Goal: Obtain resource: Obtain resource

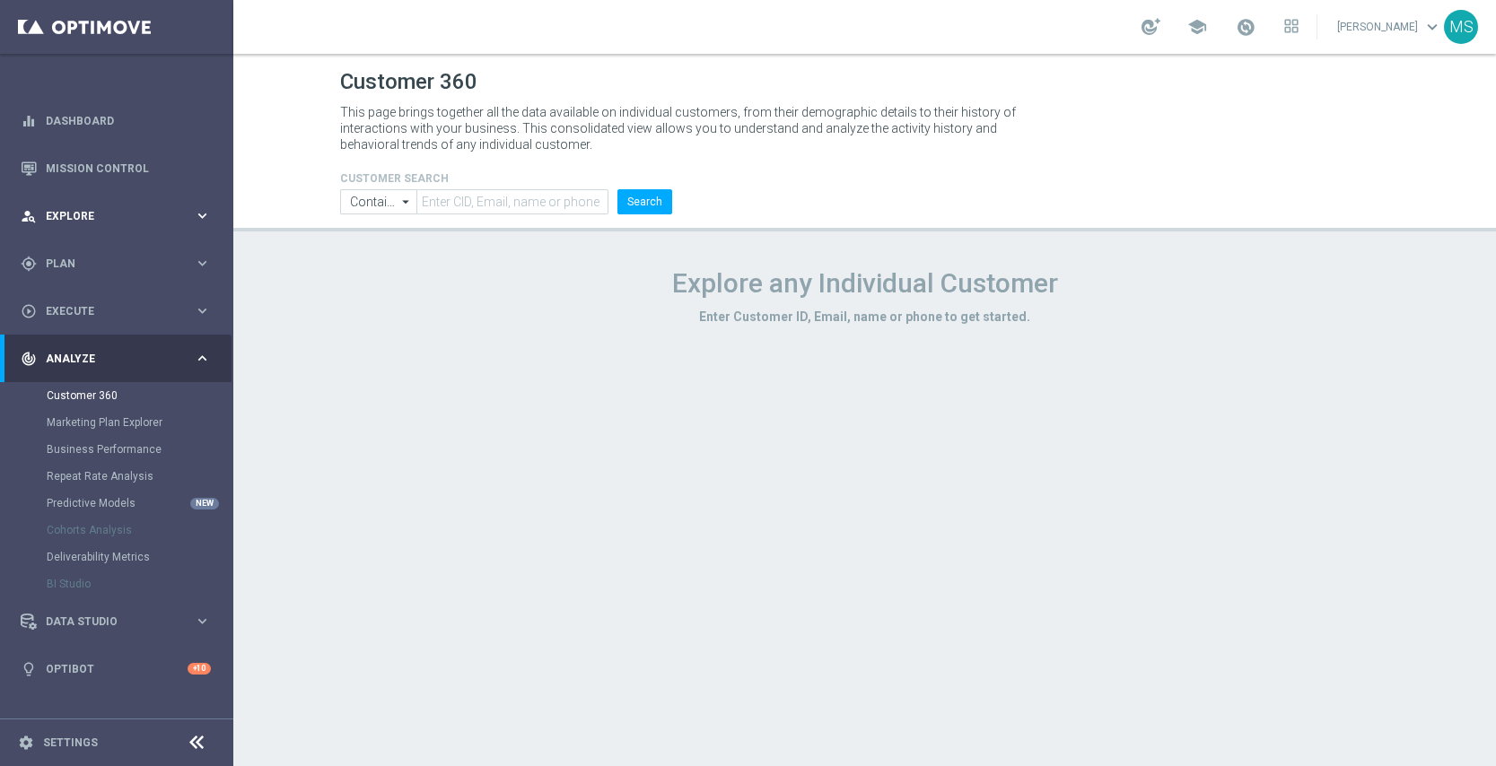
click at [180, 211] on span "Explore" at bounding box center [120, 216] width 148 height 11
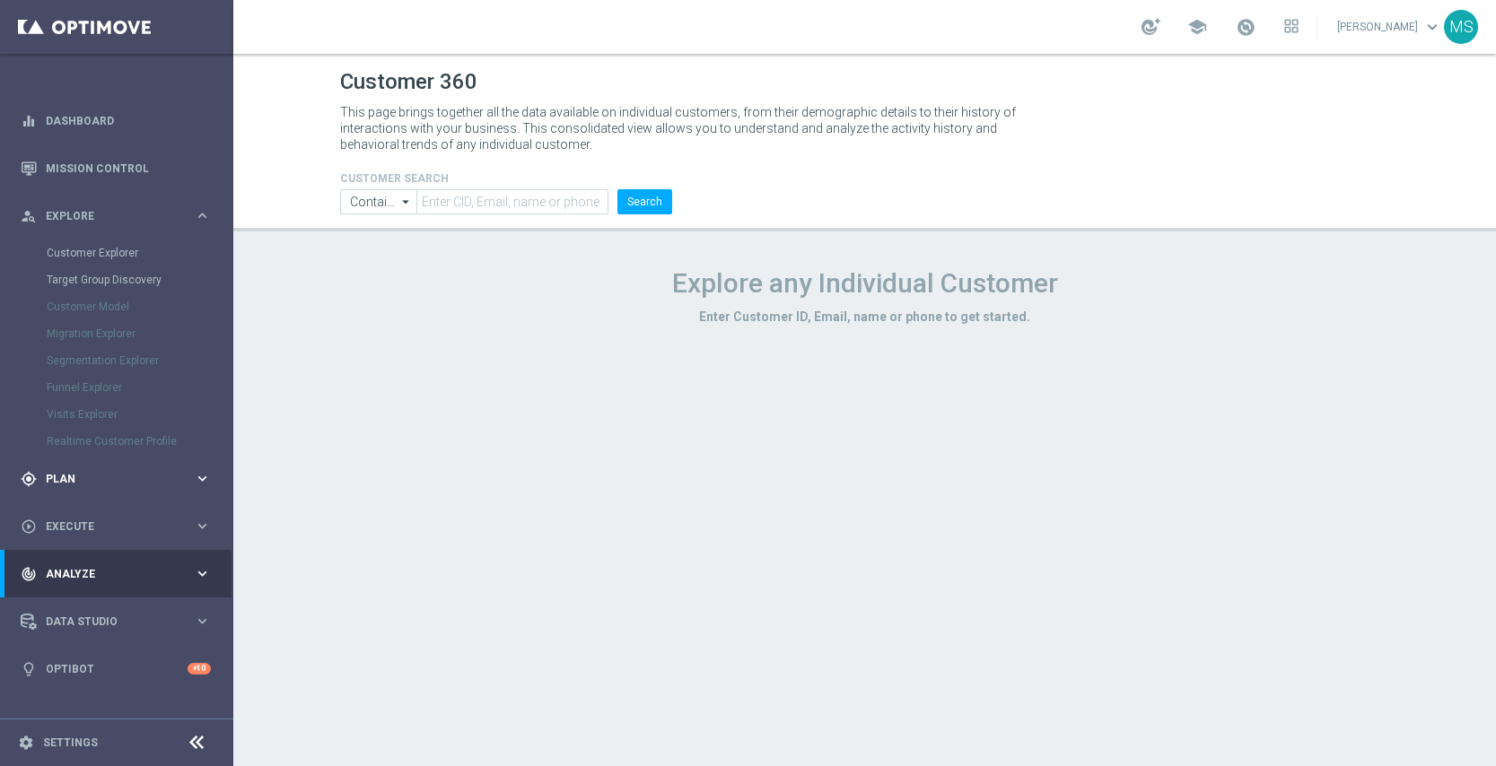
click at [169, 476] on span "Plan" at bounding box center [120, 479] width 148 height 11
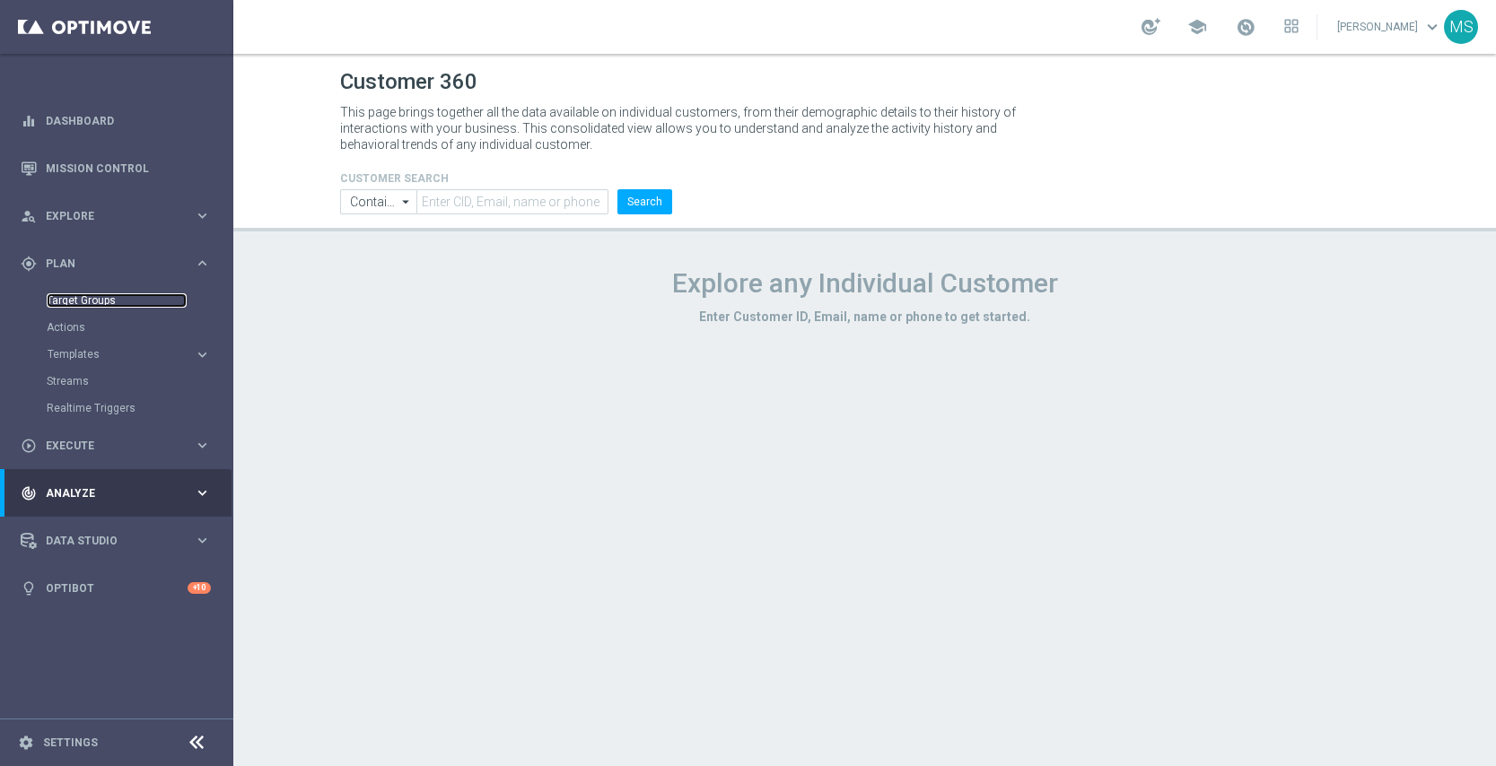
click at [111, 302] on link "Target Groups" at bounding box center [117, 300] width 140 height 14
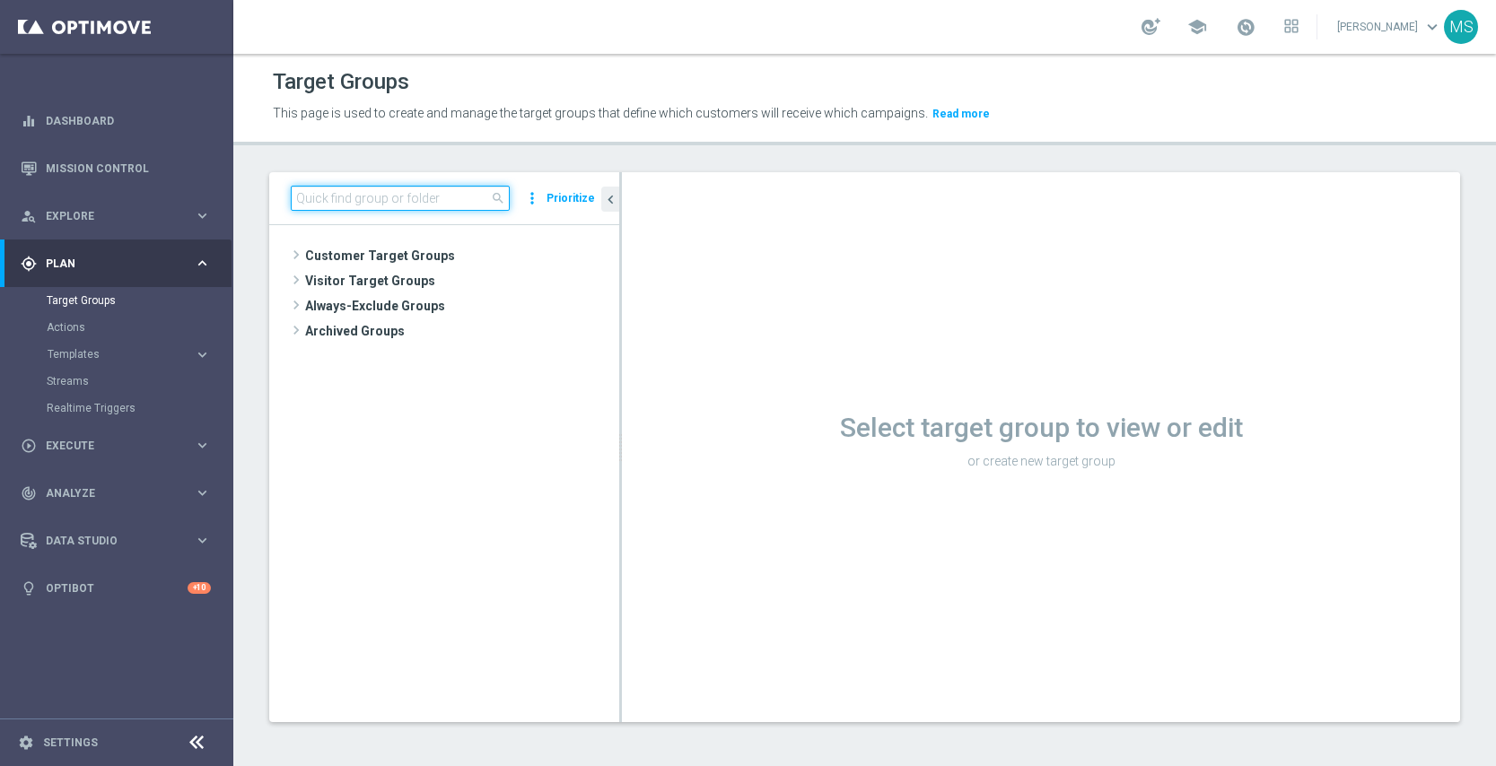
click at [356, 201] on input at bounding box center [400, 198] width 219 height 25
click at [98, 161] on link "Mission Control" at bounding box center [128, 168] width 165 height 48
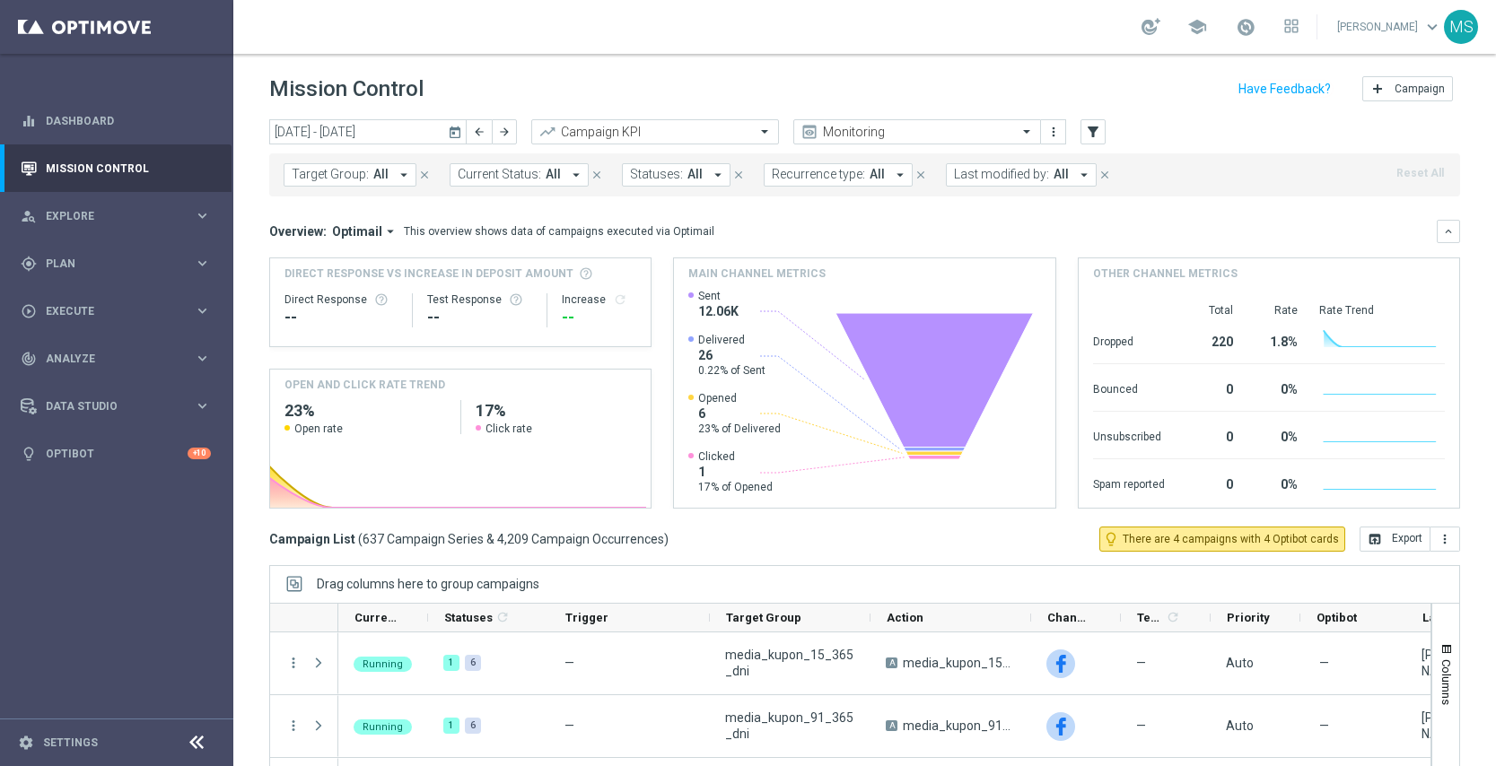
click at [360, 176] on span "Target Group:" at bounding box center [330, 174] width 77 height 15
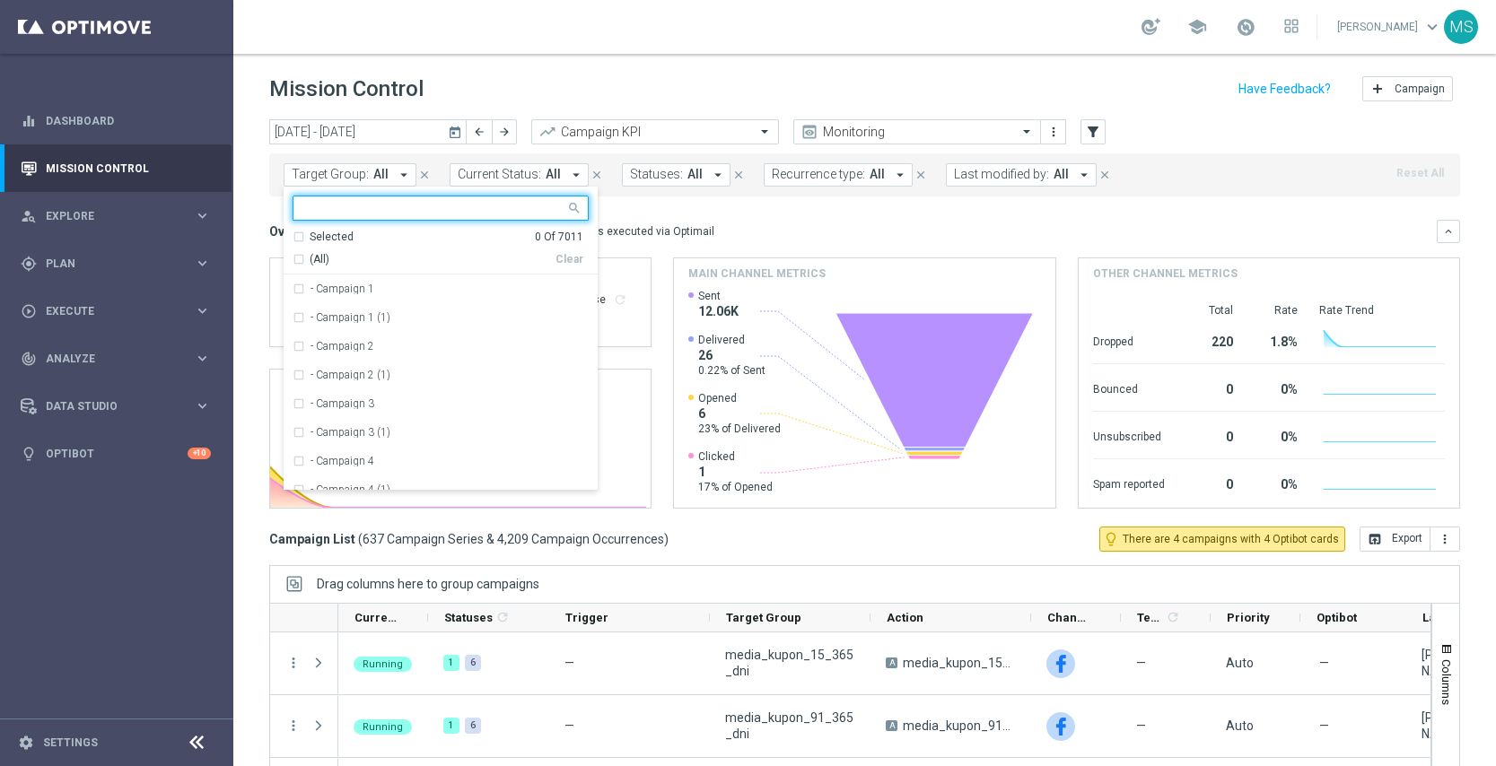
click at [353, 202] on input "text" at bounding box center [433, 208] width 263 height 15
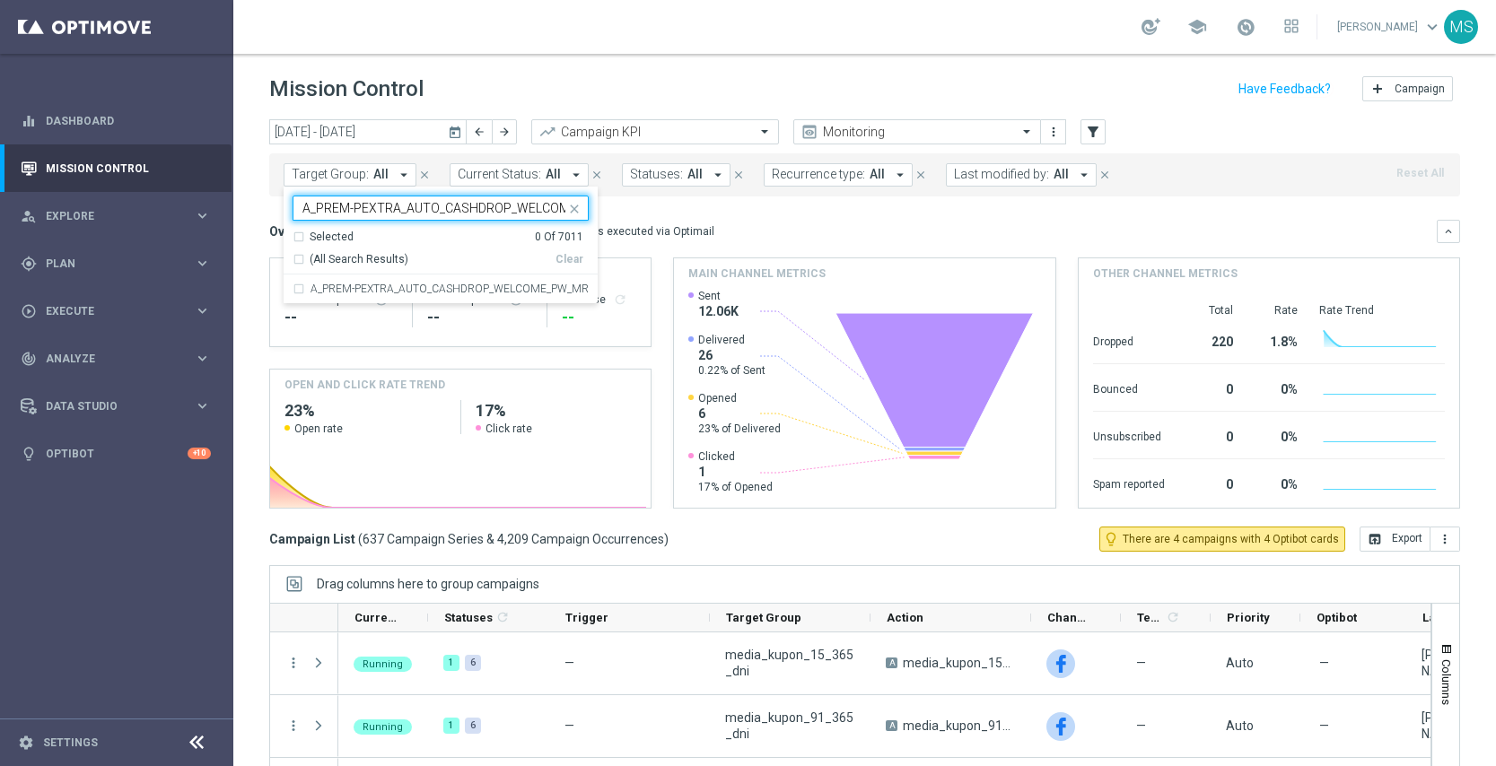
scroll to position [0, 121]
click at [302, 283] on div "A_PREM-PEXTRA_AUTO_CASHDROP_WELCOME_PW_MRKT_WEEKLY" at bounding box center [440, 289] width 296 height 29
type input "A_PREM-PEXTRA_AUTO_CASHDROP_WELCOME_PW_MRKT_WEEKLY"
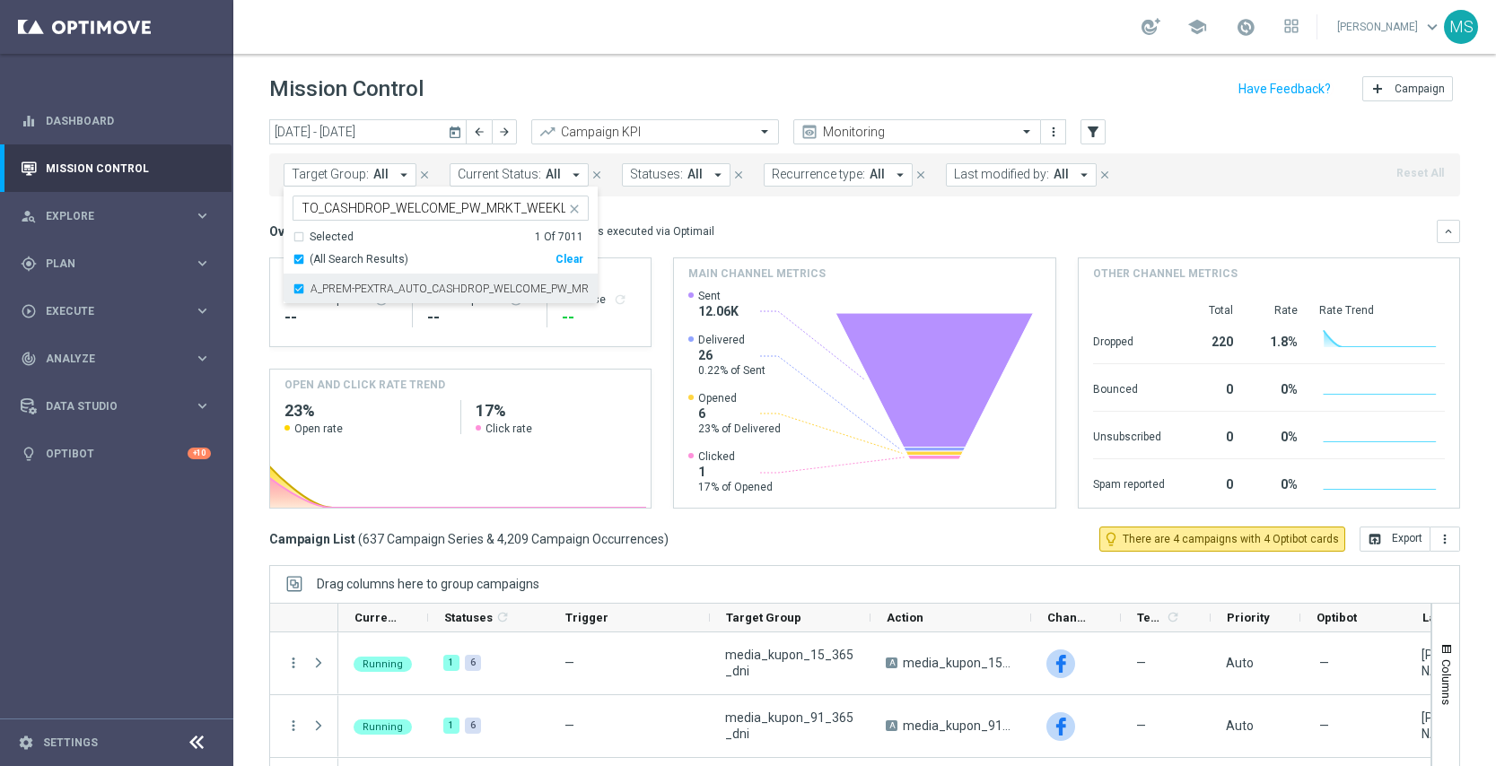
scroll to position [0, 0]
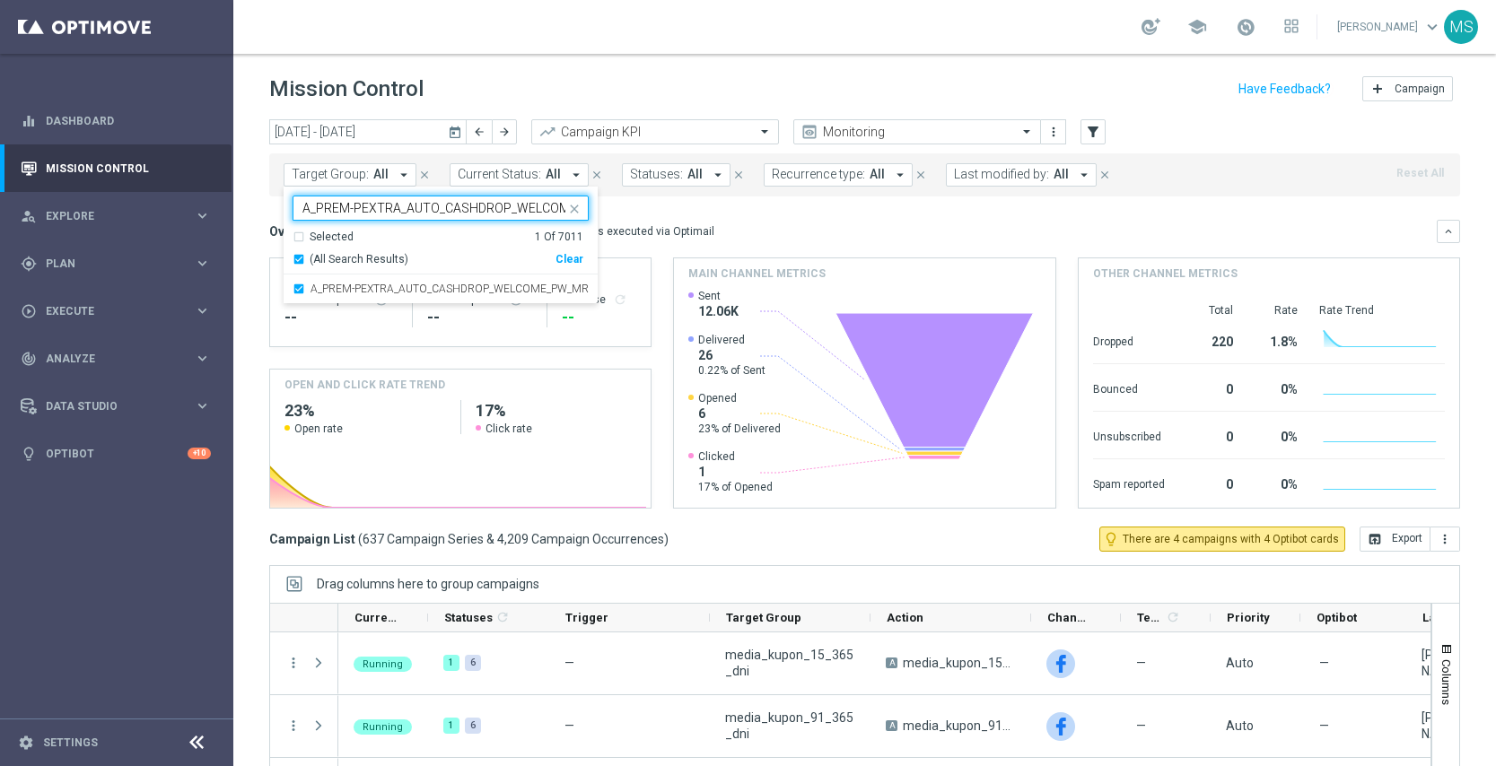
click at [362, 202] on input "A_PREM-PEXTRA_AUTO_CASHDROP_WELCOME_PW_MRKT_WEEKLY" at bounding box center [433, 208] width 263 height 15
click at [572, 206] on icon "close" at bounding box center [574, 209] width 14 height 14
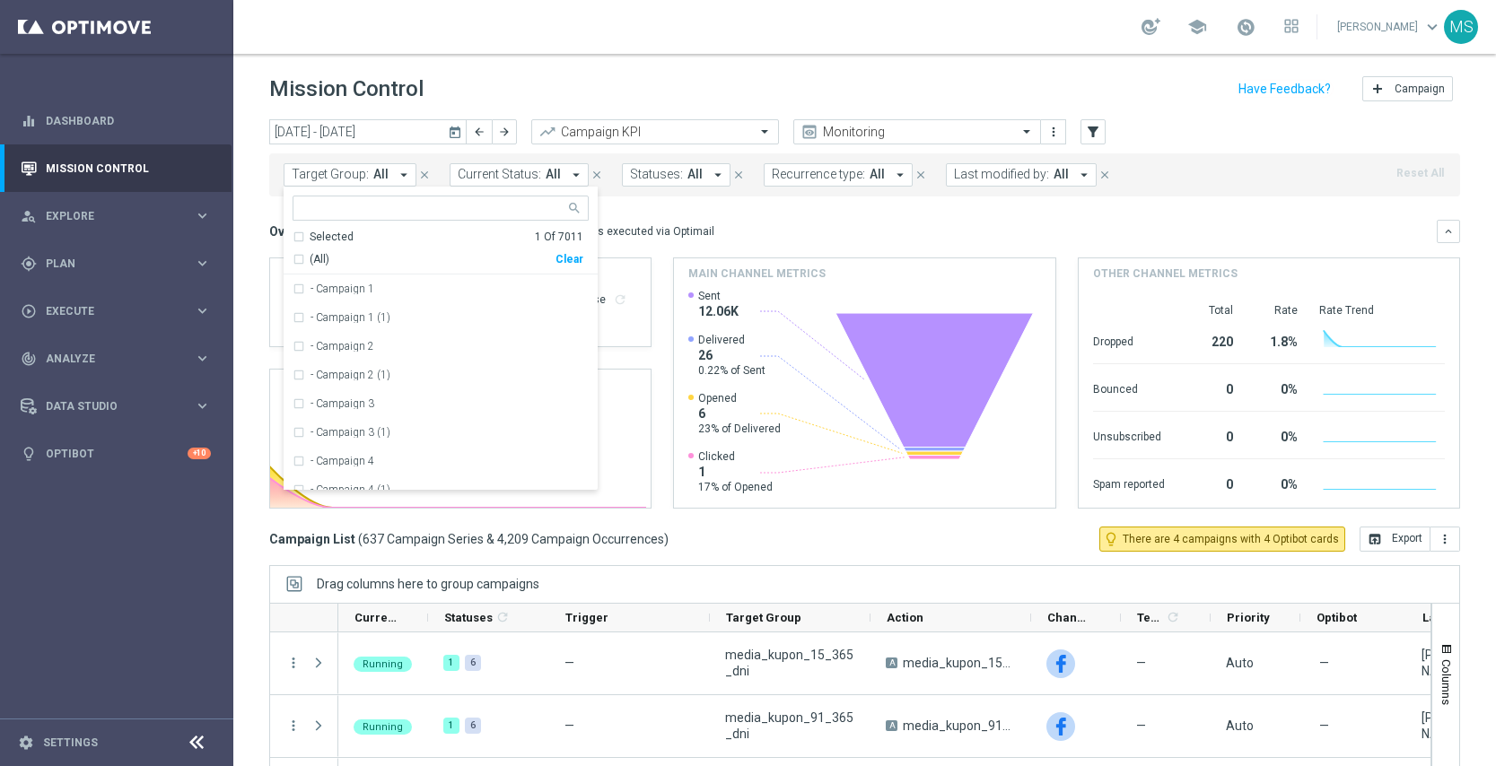
click at [485, 205] on input "text" at bounding box center [433, 208] width 263 height 15
paste input "A_PREM-PEXTRA_AUTO_OFFER_WELCOME_PW_BEZ_MRKT_WEEKLY"
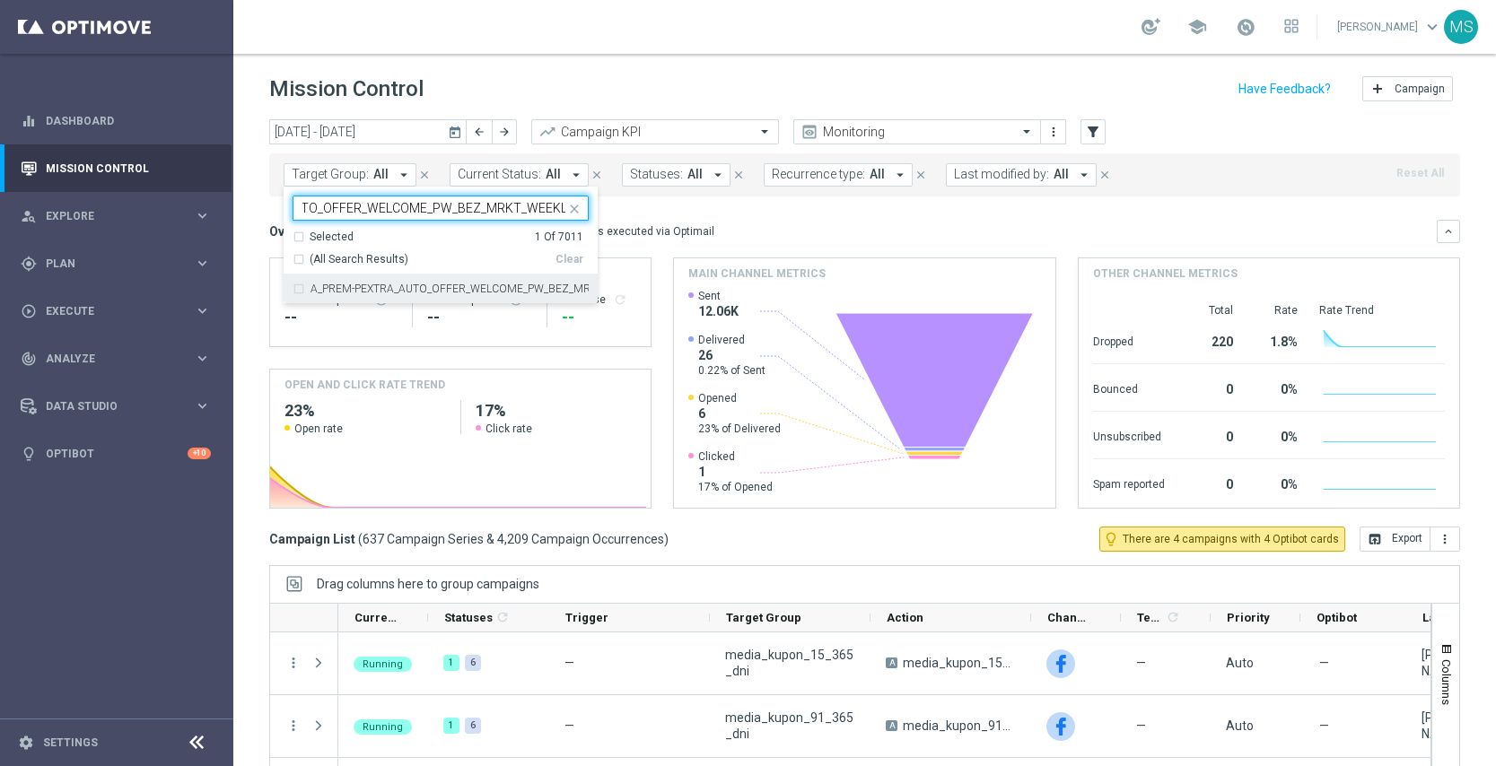
click at [302, 284] on div "A_PREM-PEXTRA_AUTO_OFFER_WELCOME_PW_BEZ_MRKT_WEEKLY" at bounding box center [440, 289] width 296 height 29
type input "A_PREM-PEXTRA_AUTO_OFFER_WELCOME_PW_BEZ_MRKT_WEEKLY"
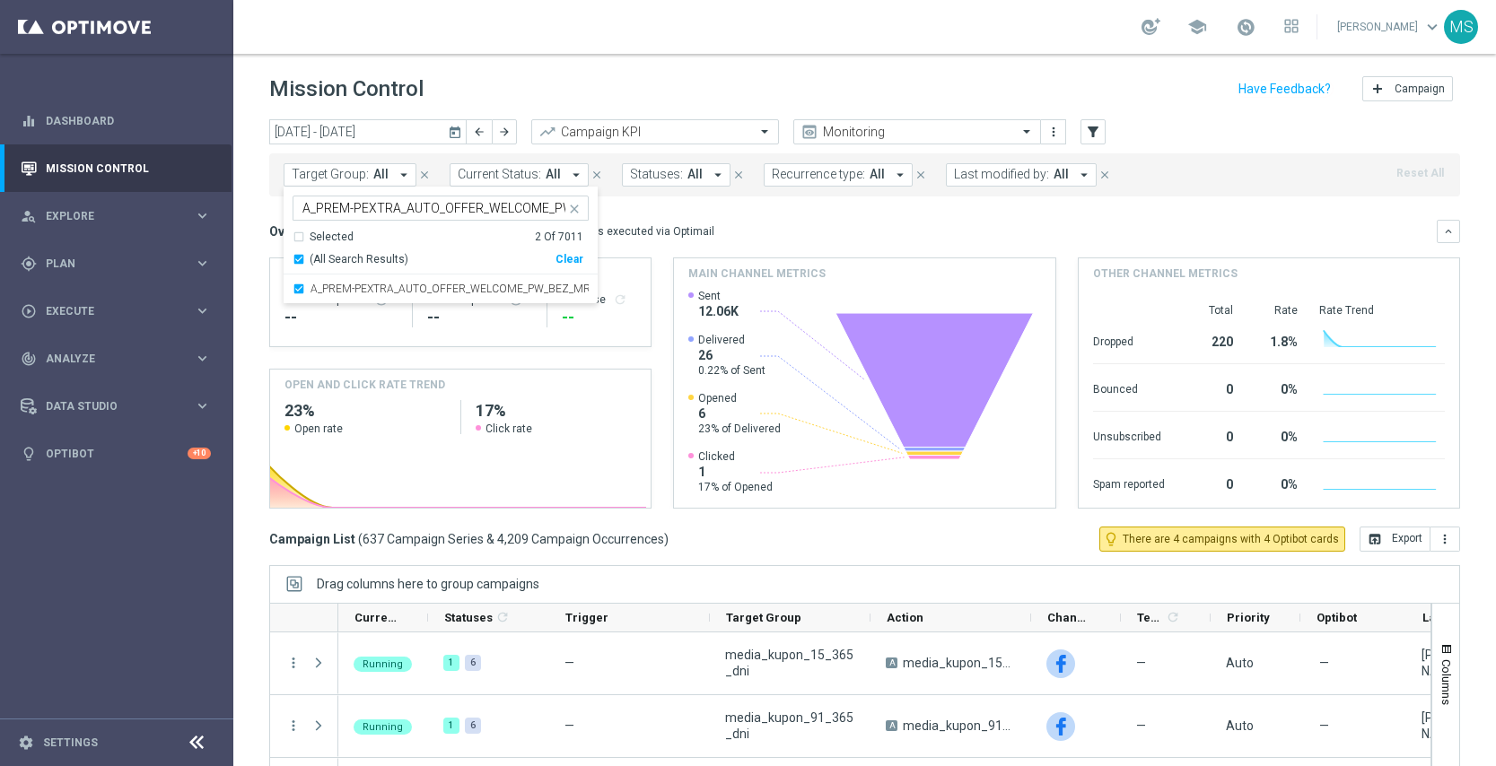
click at [1191, 179] on div "Target Group: All arrow_drop_down Selected 2 of 7011 A_PREM-PEXTRA_AUTO_OFFER_W…" at bounding box center [864, 174] width 1191 height 43
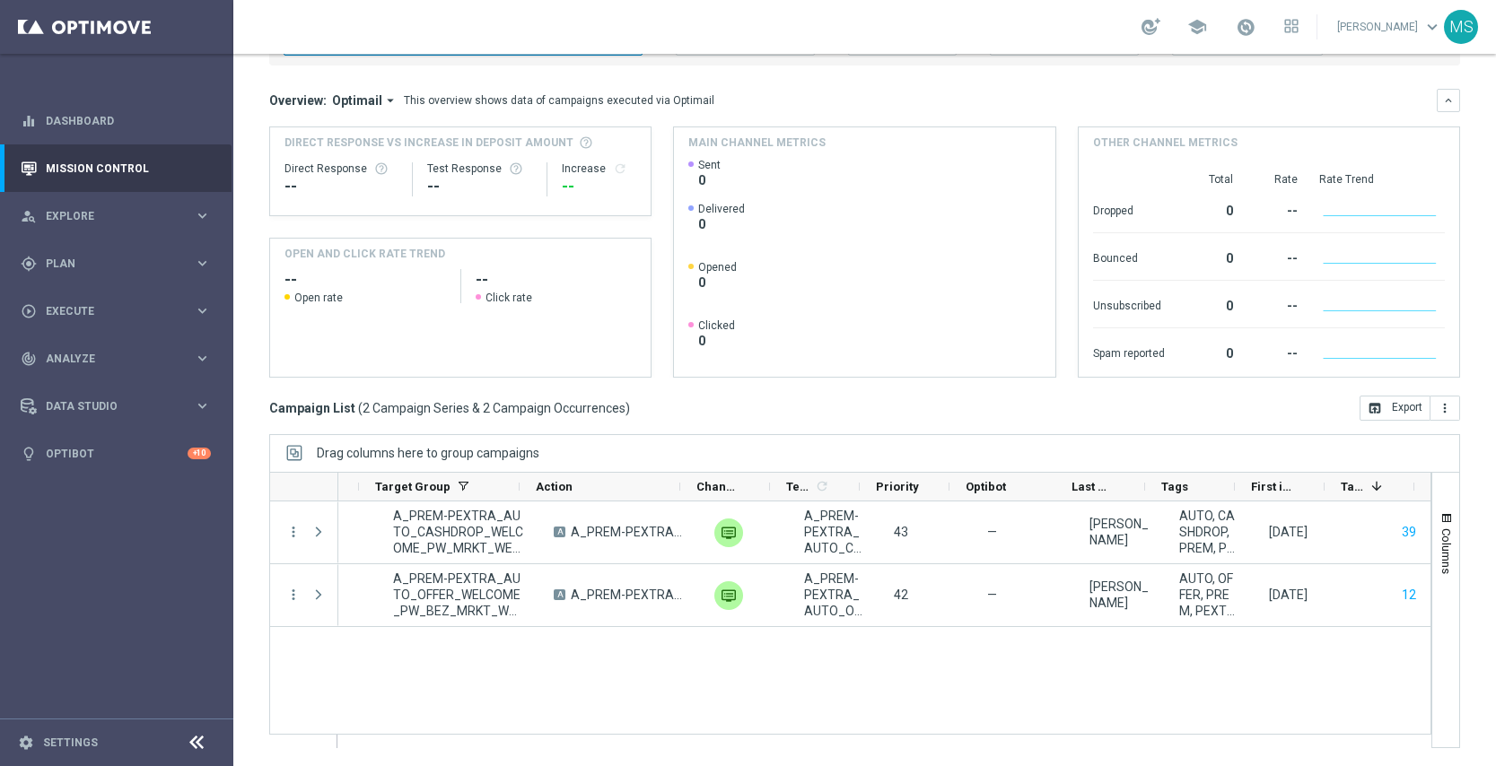
scroll to position [0, 351]
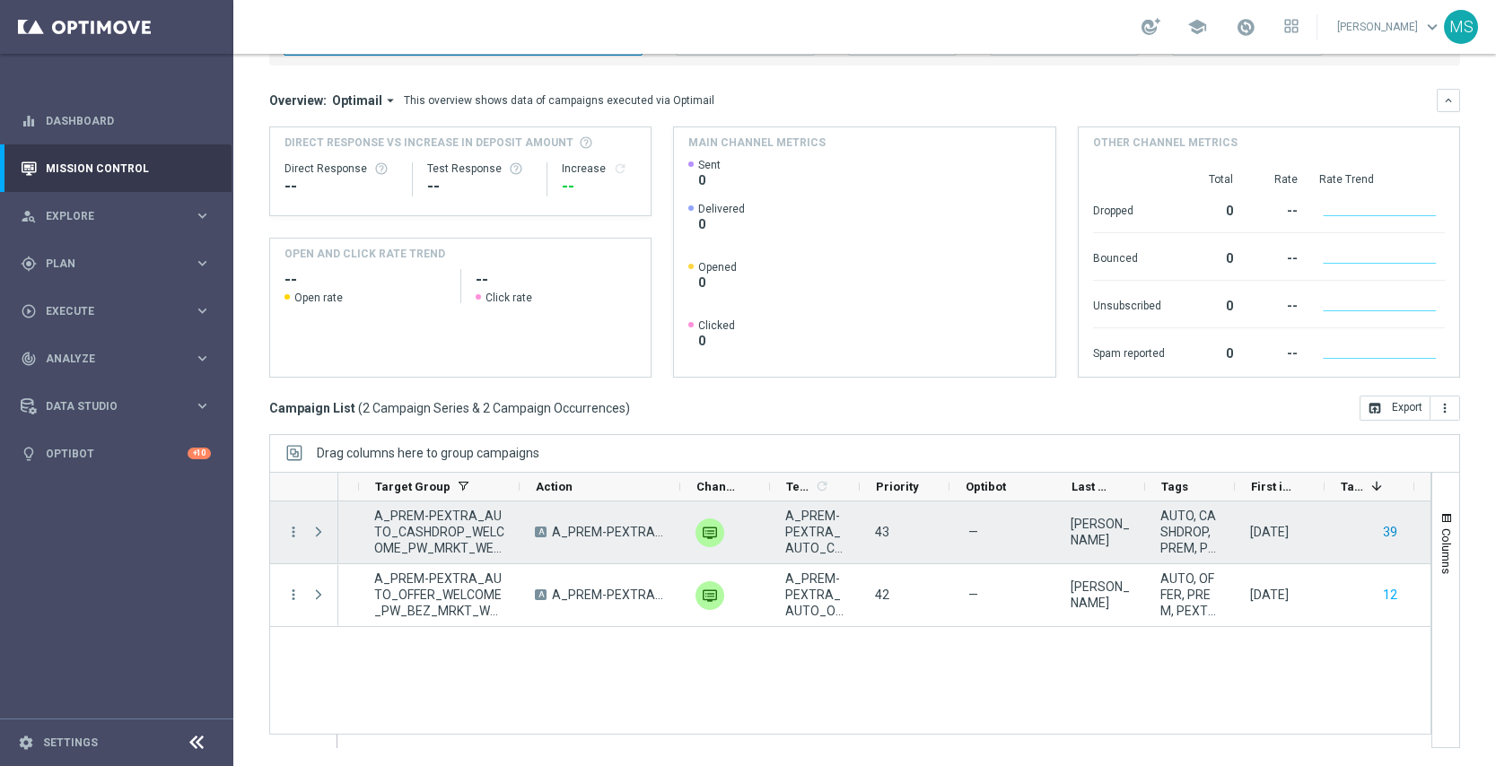
click at [1392, 535] on button "39" at bounding box center [1390, 532] width 18 height 22
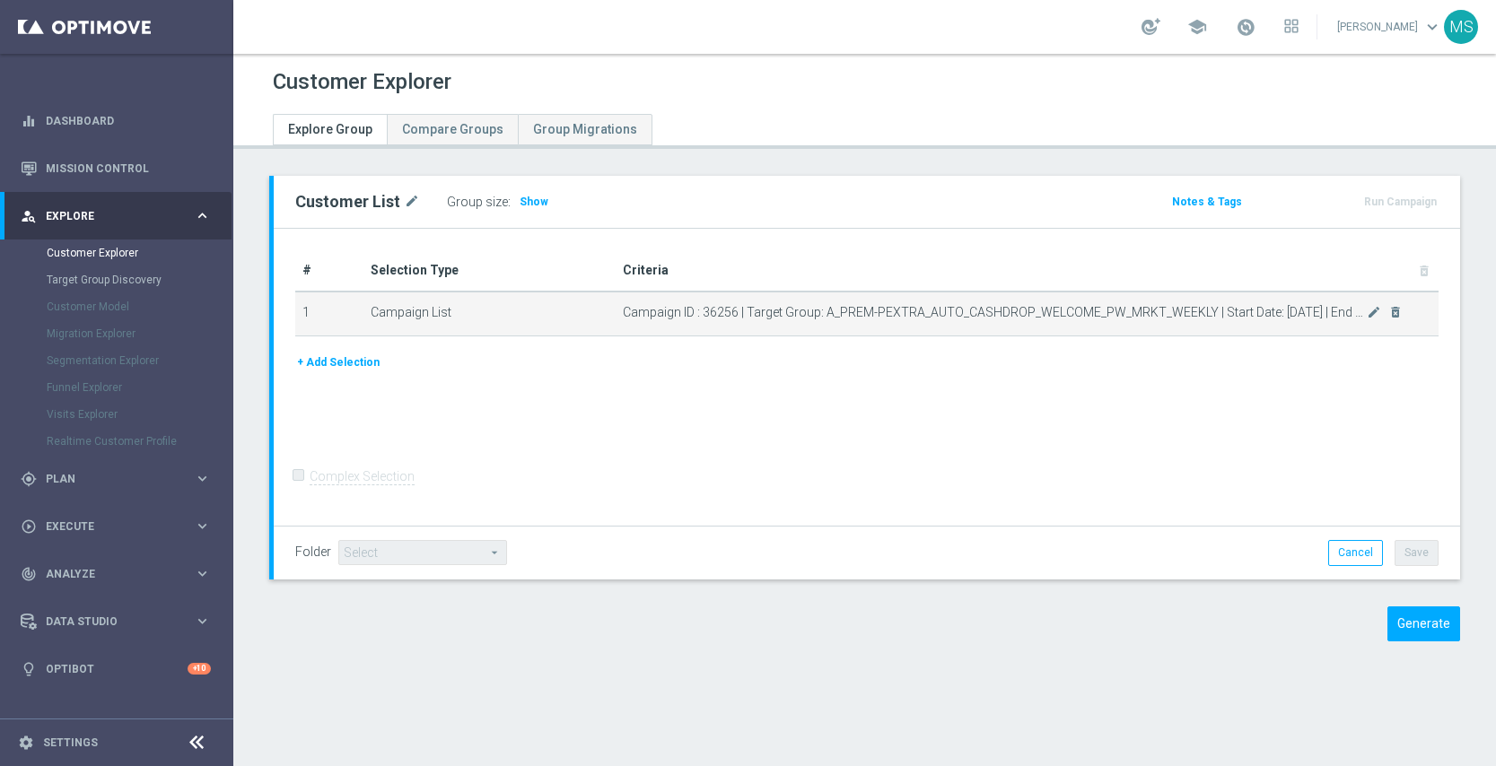
click at [1205, 315] on span "Campaign ID : 36256 | Target Group: A_PREM-PEXTRA_AUTO_CASHDROP_WELCOME_PW_MRKT…" at bounding box center [995, 312] width 744 height 15
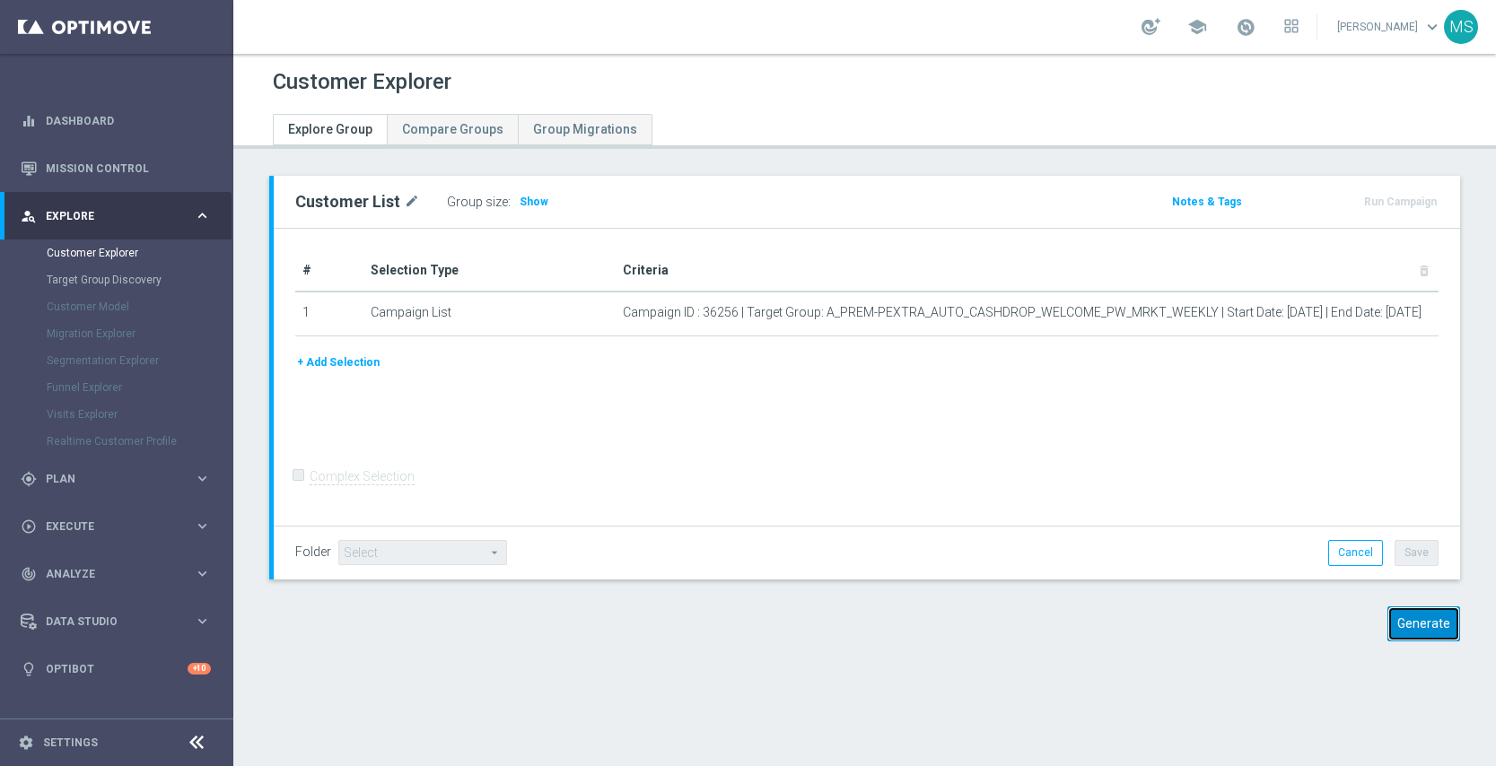
click at [1420, 624] on button "Generate" at bounding box center [1423, 623] width 73 height 35
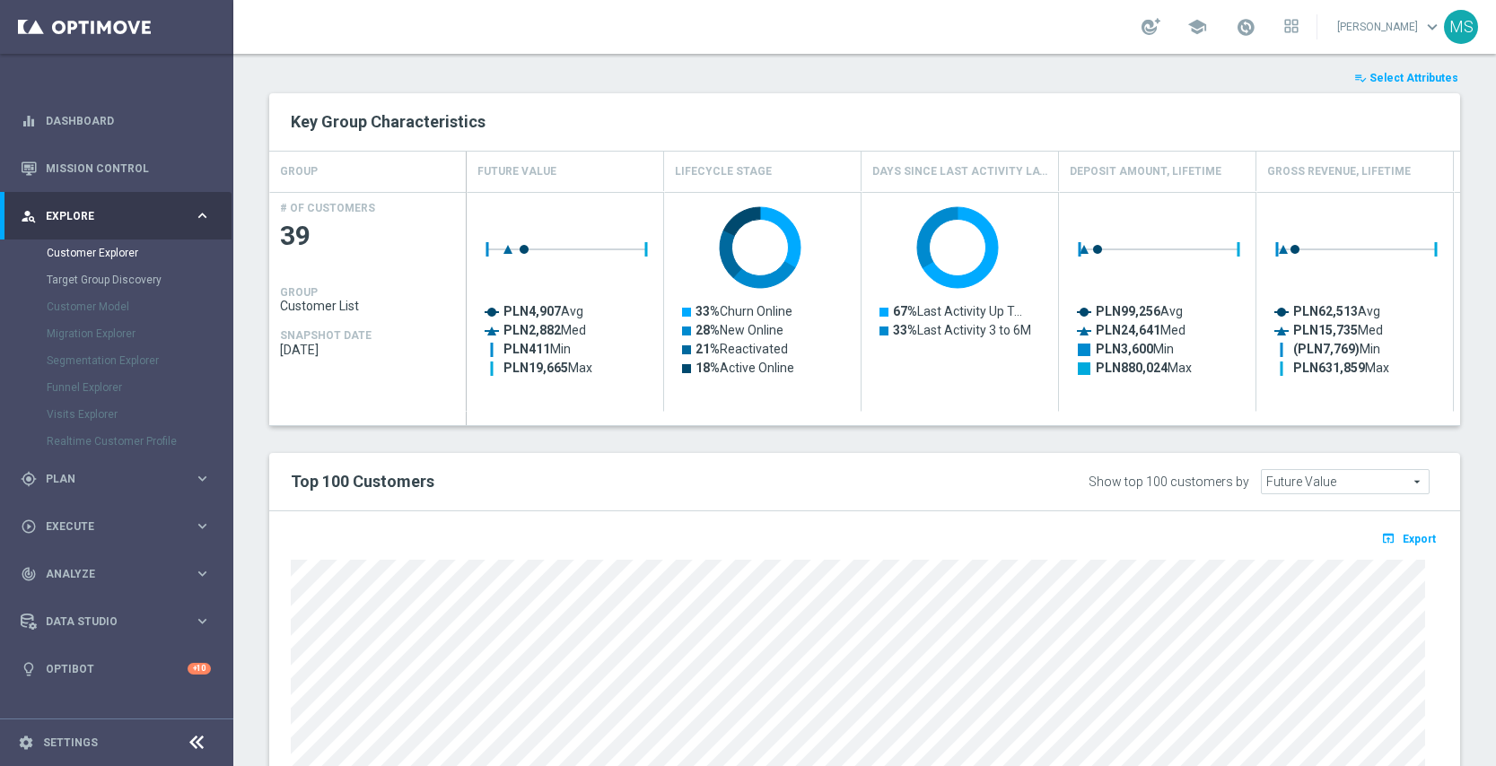
scroll to position [925, 0]
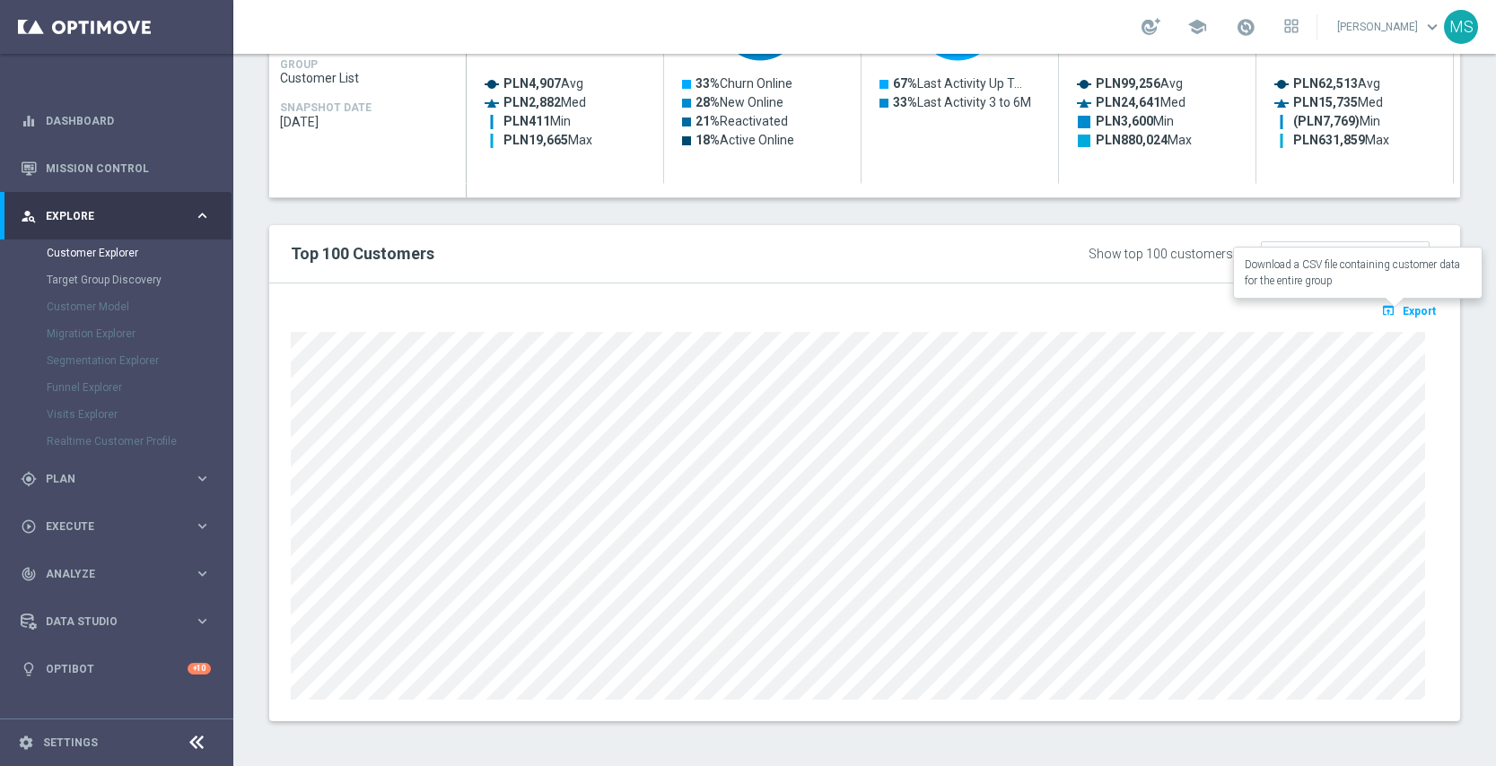
click at [1383, 317] on icon "open_in_browser" at bounding box center [1390, 310] width 19 height 14
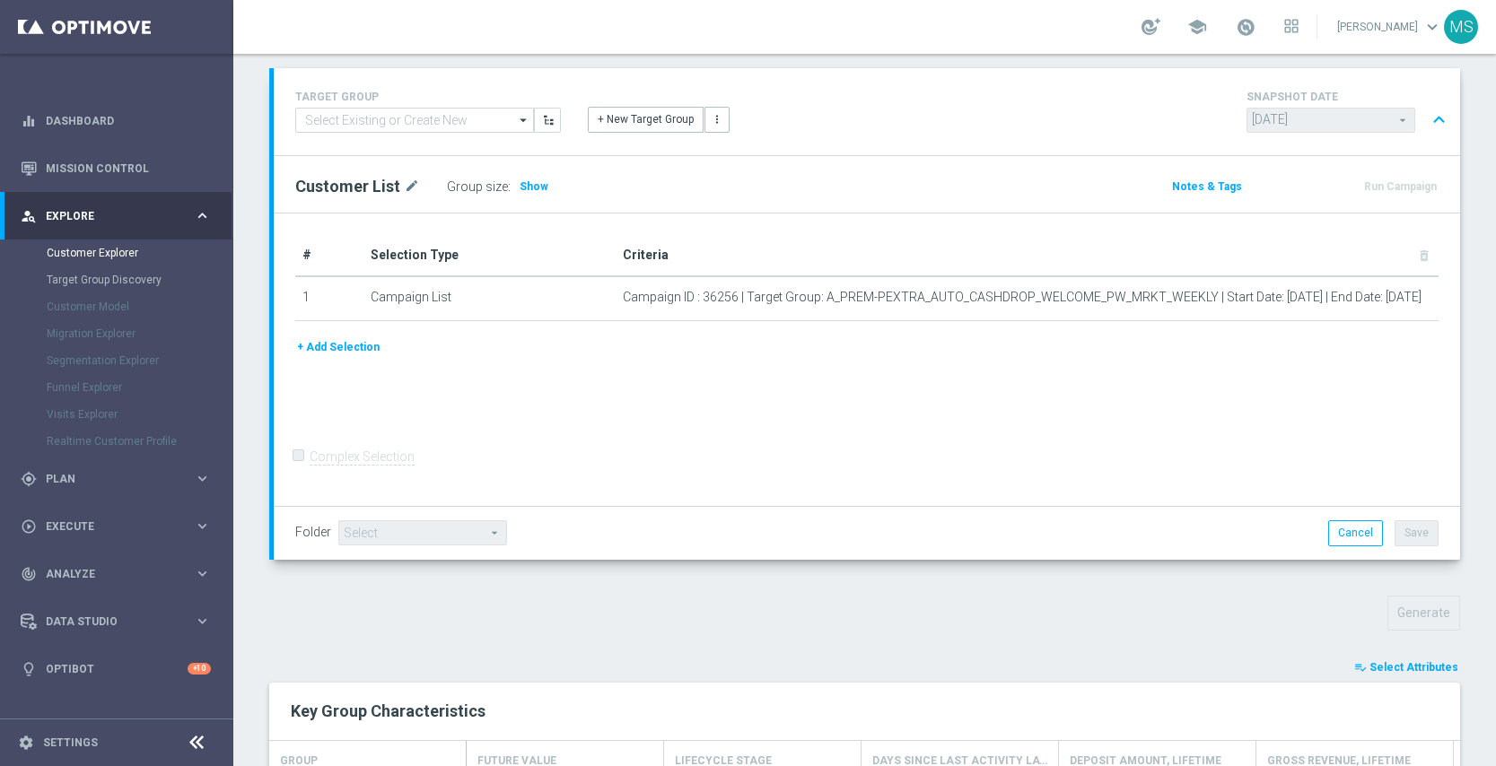
scroll to position [0, 0]
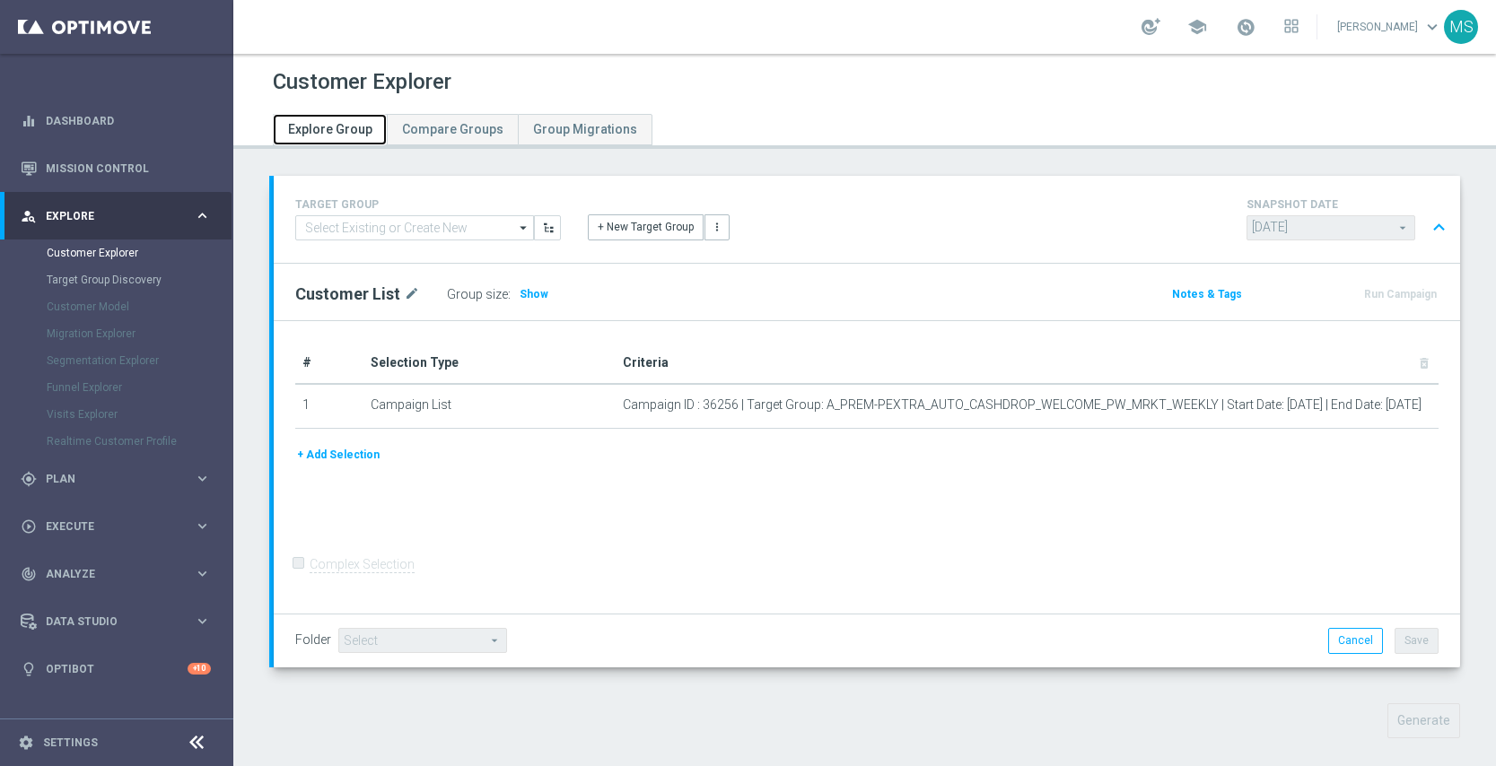
click at [309, 135] on link "Explore Group" at bounding box center [330, 129] width 114 height 31
click at [309, 132] on span "Explore Group" at bounding box center [330, 129] width 84 height 14
click at [113, 250] on link "Customer Explorer" at bounding box center [117, 253] width 140 height 14
click at [128, 165] on link "Mission Control" at bounding box center [128, 168] width 165 height 48
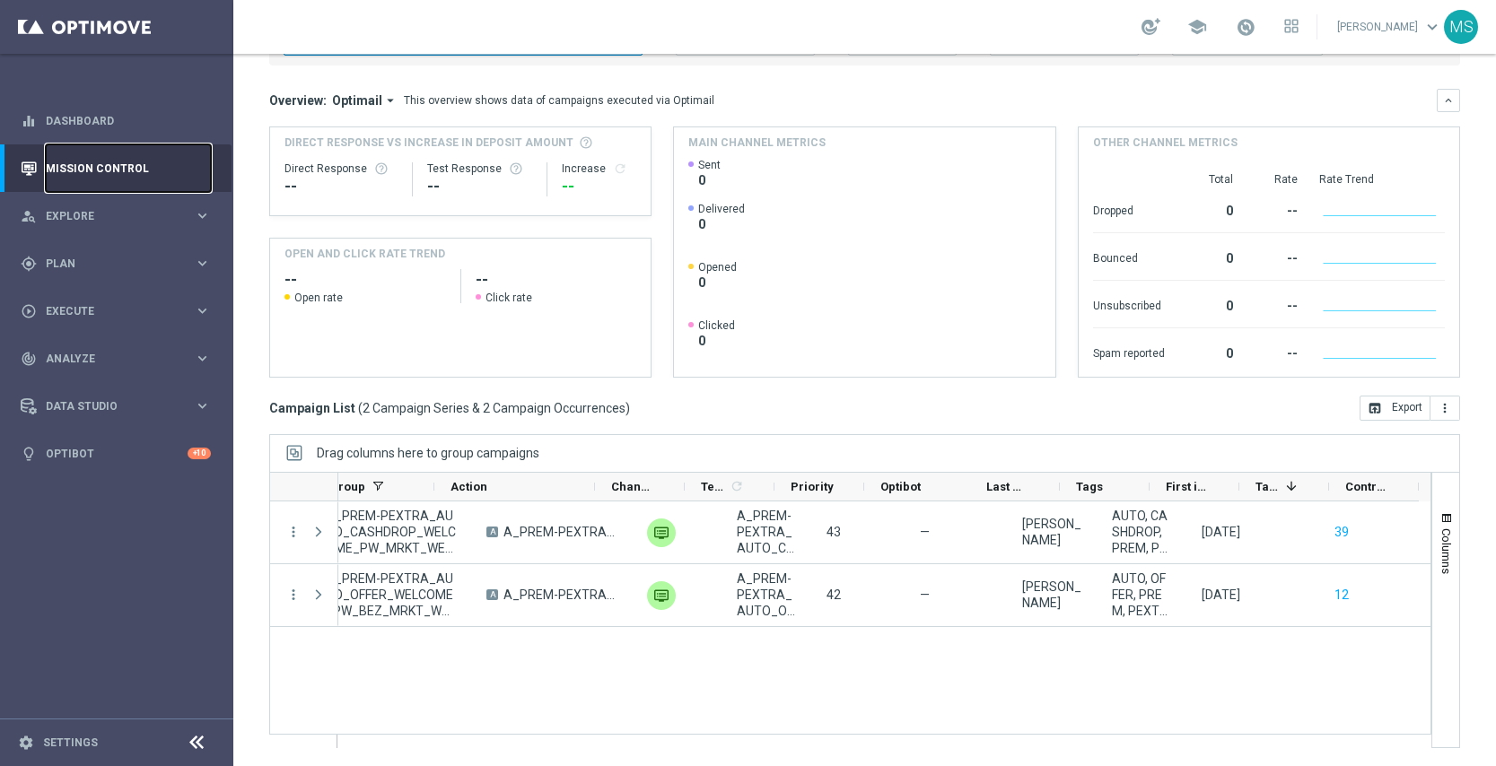
scroll to position [0, 436]
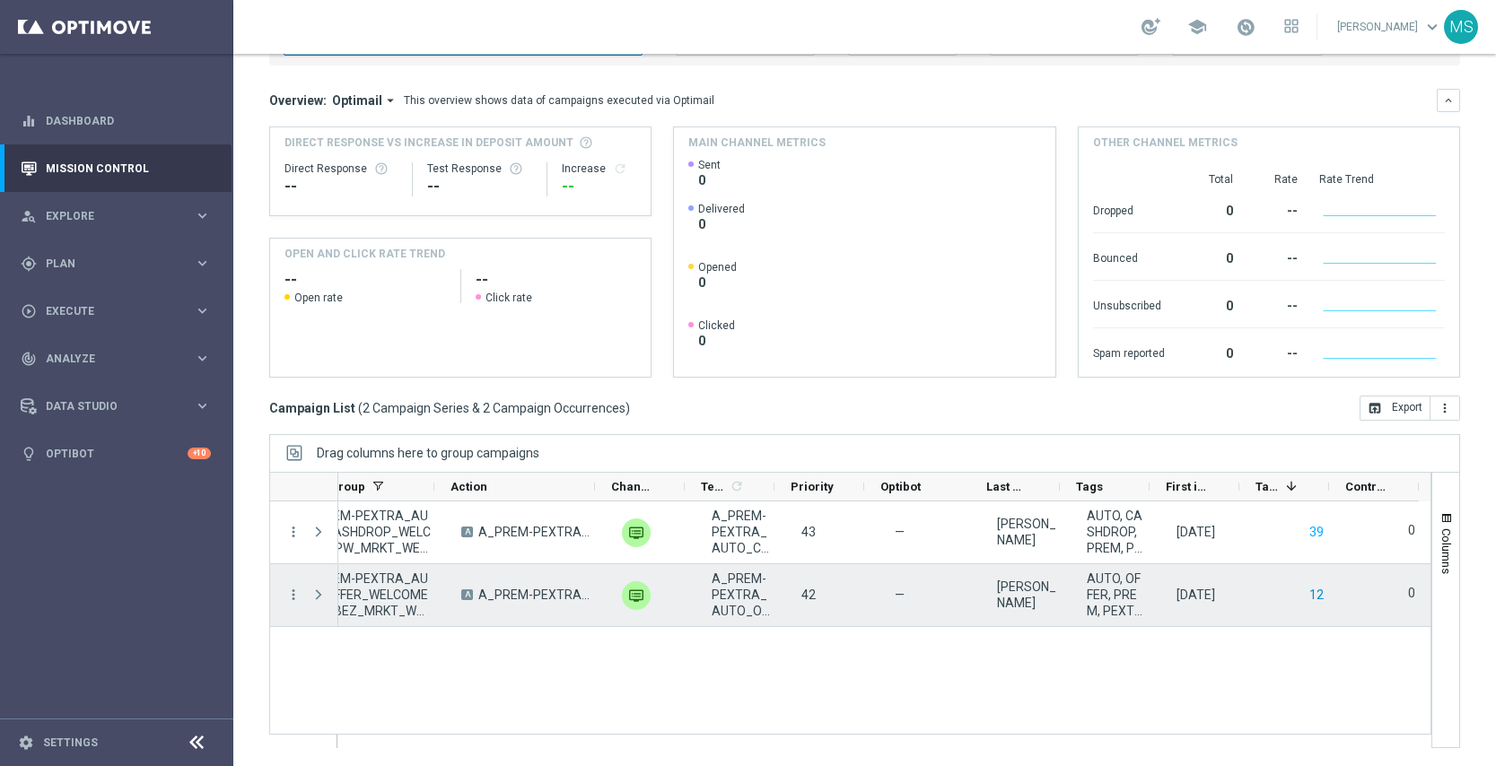
click at [1307, 594] on button "12" at bounding box center [1316, 595] width 18 height 22
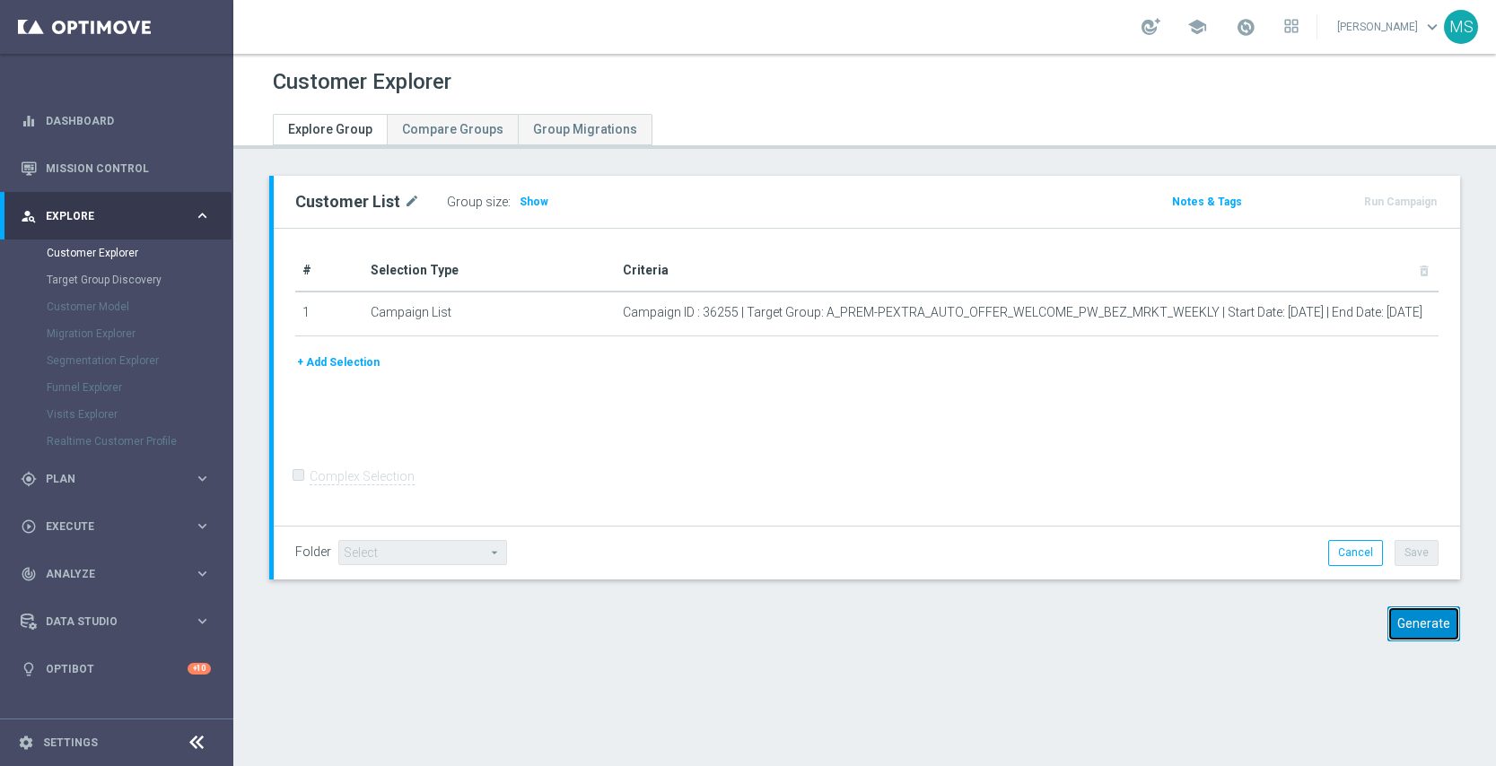
click at [1401, 623] on button "Generate" at bounding box center [1423, 623] width 73 height 35
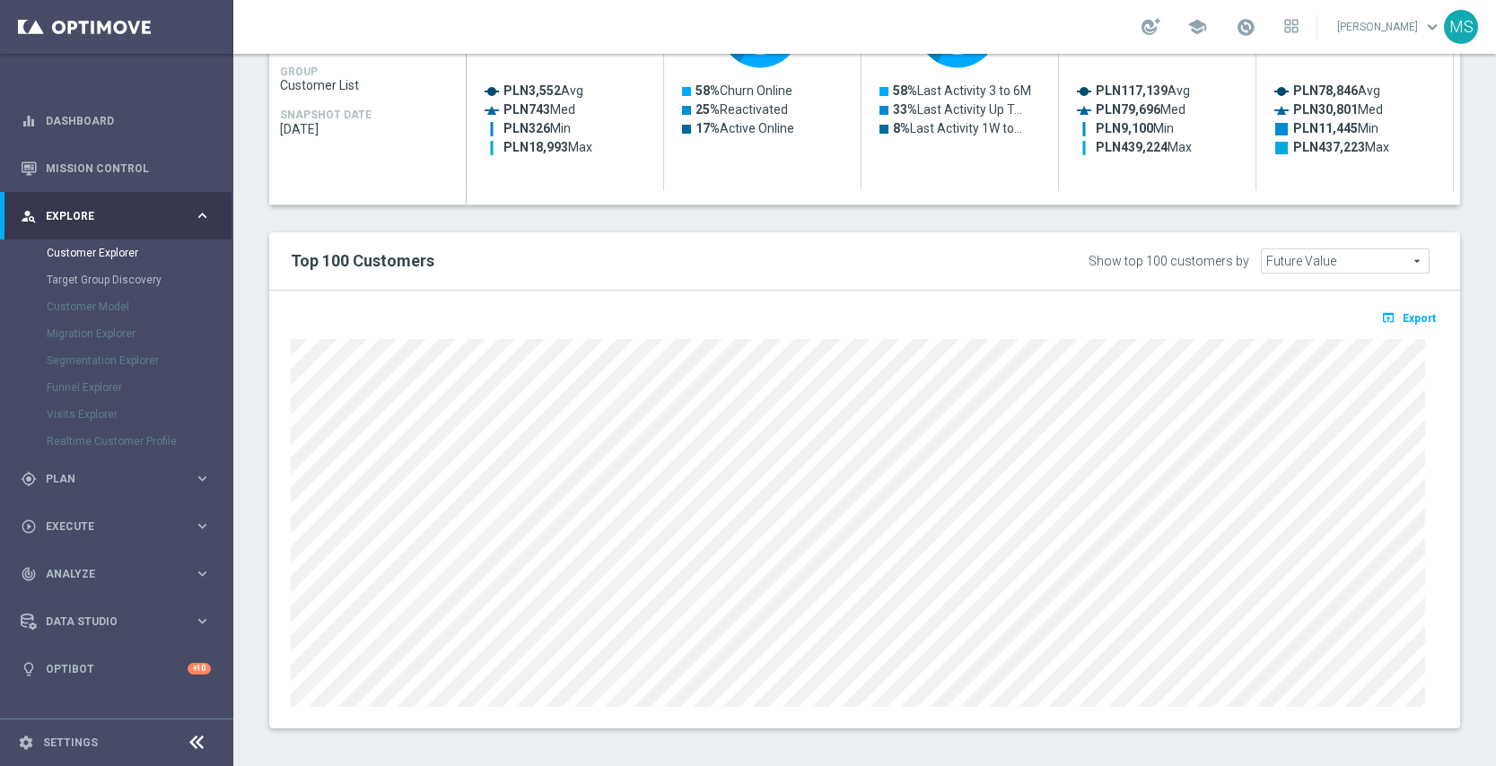
scroll to position [925, 0]
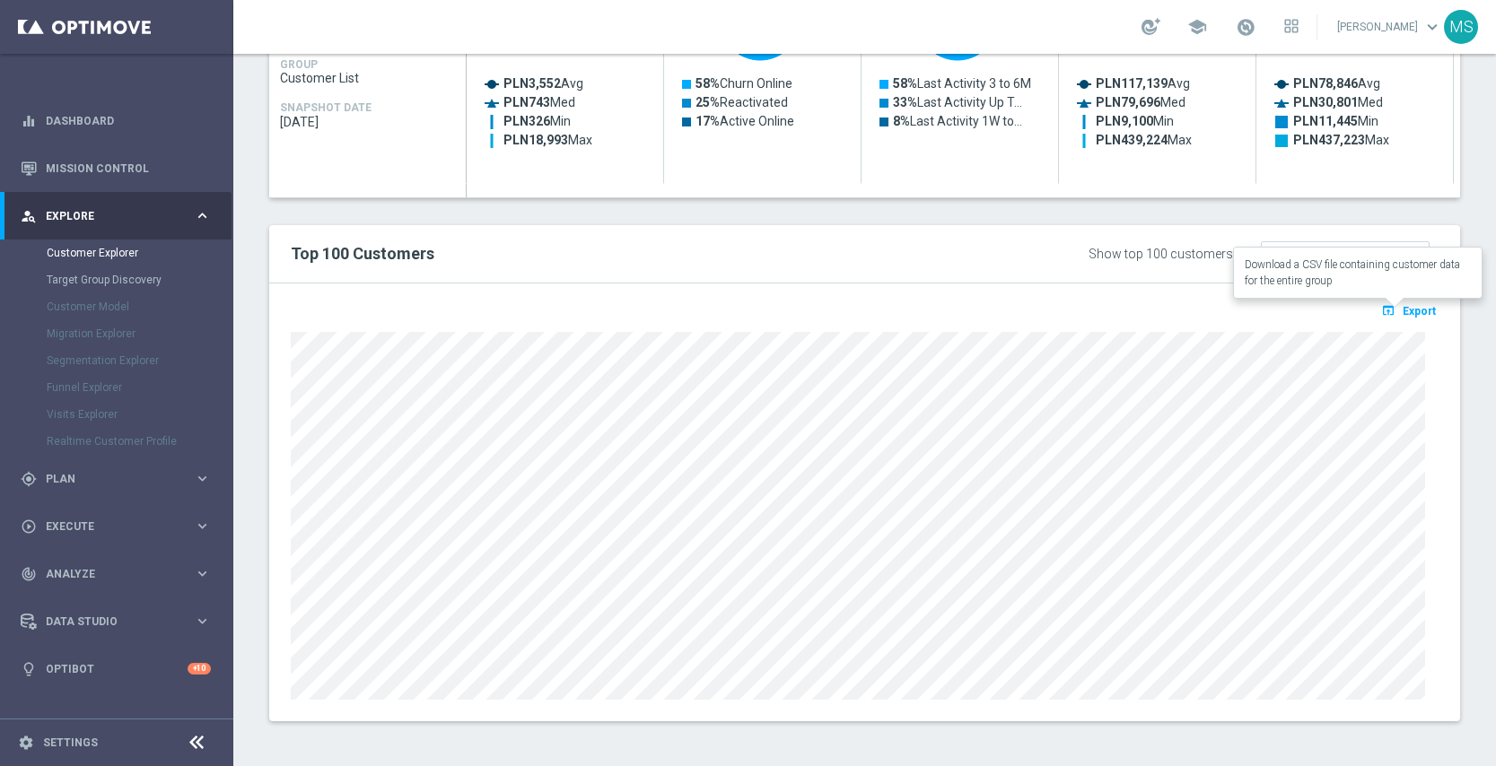
click at [1402, 310] on span "Export" at bounding box center [1418, 311] width 33 height 13
click at [1396, 318] on button "open_in_browser Export" at bounding box center [1408, 310] width 60 height 23
